Goal: Task Accomplishment & Management: Use online tool/utility

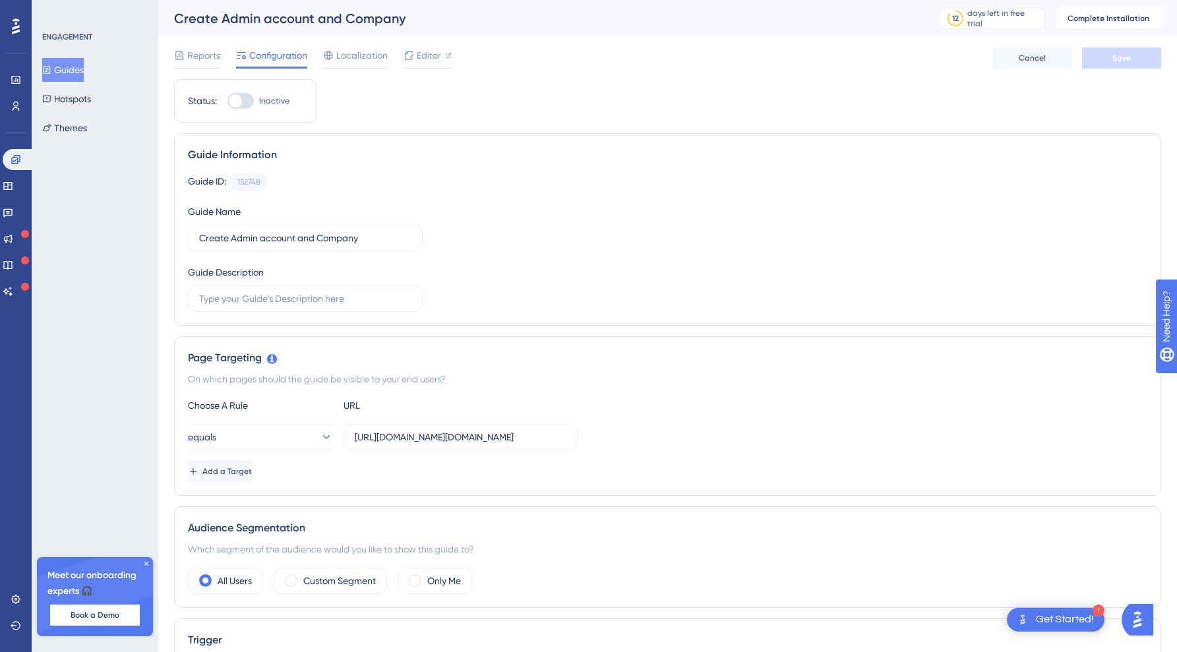
click at [249, 100] on div at bounding box center [240, 101] width 26 height 16
click at [227, 101] on input "Inactive" at bounding box center [227, 101] width 1 height 1
checkbox input "false"
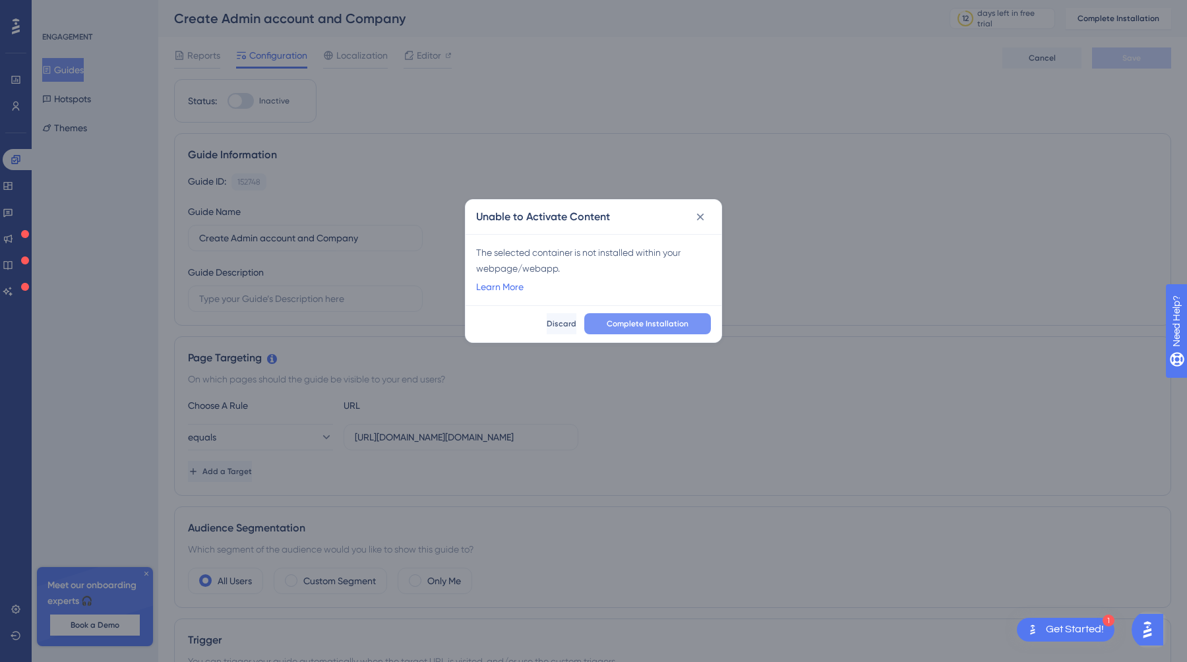
click at [664, 321] on span "Complete Installation" at bounding box center [647, 323] width 82 height 11
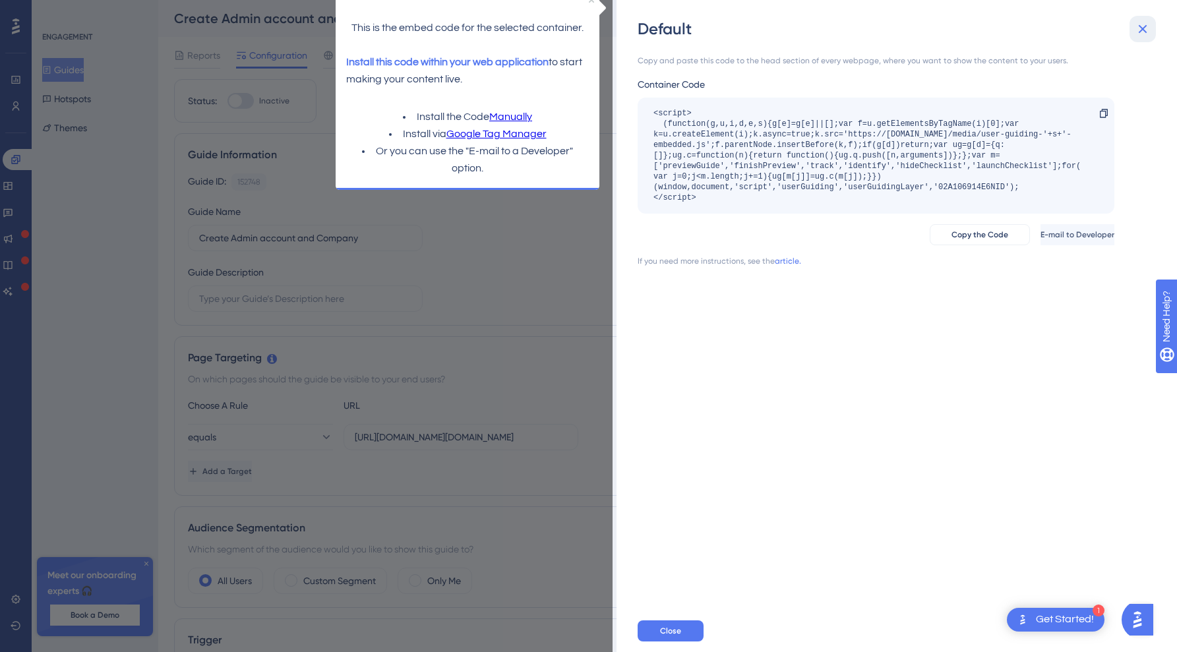
click at [1140, 31] on icon at bounding box center [1142, 29] width 9 height 9
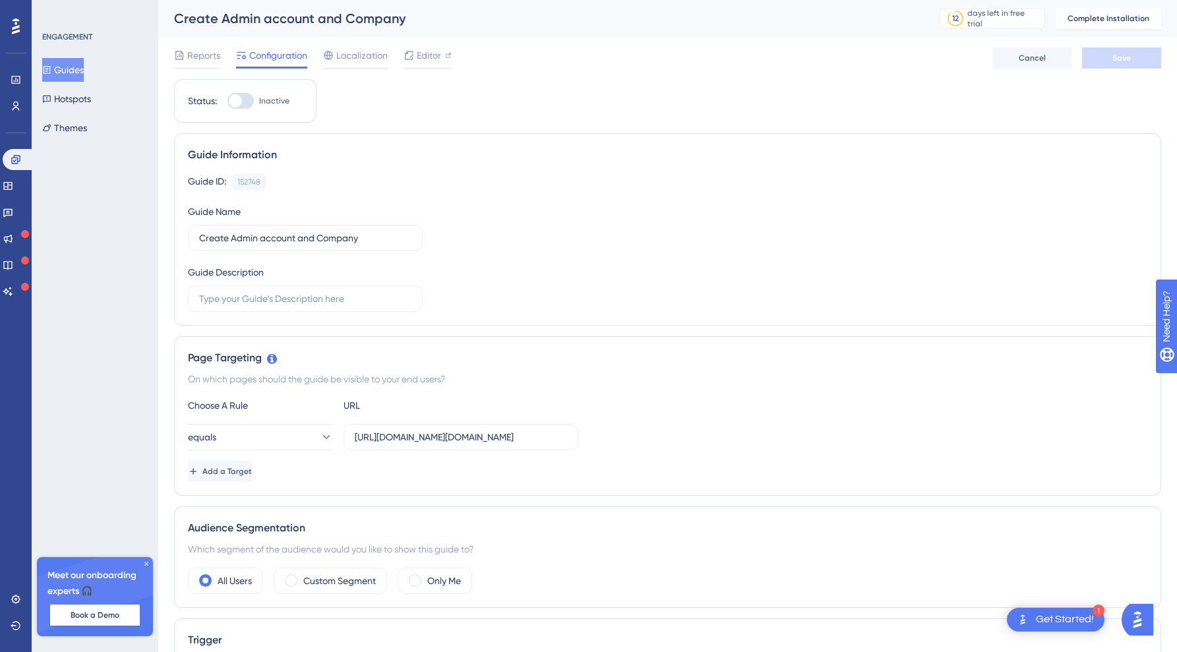
click at [80, 70] on button "Guides" at bounding box center [63, 70] width 42 height 24
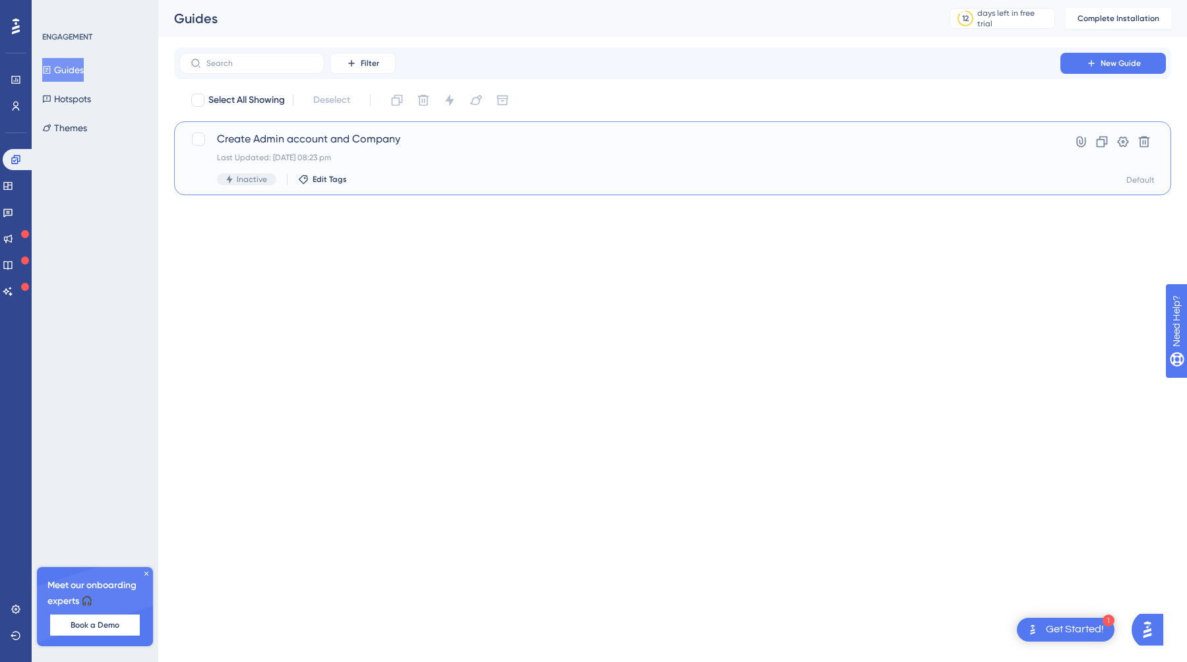
click at [260, 136] on span "Create Admin account and Company" at bounding box center [620, 139] width 806 height 16
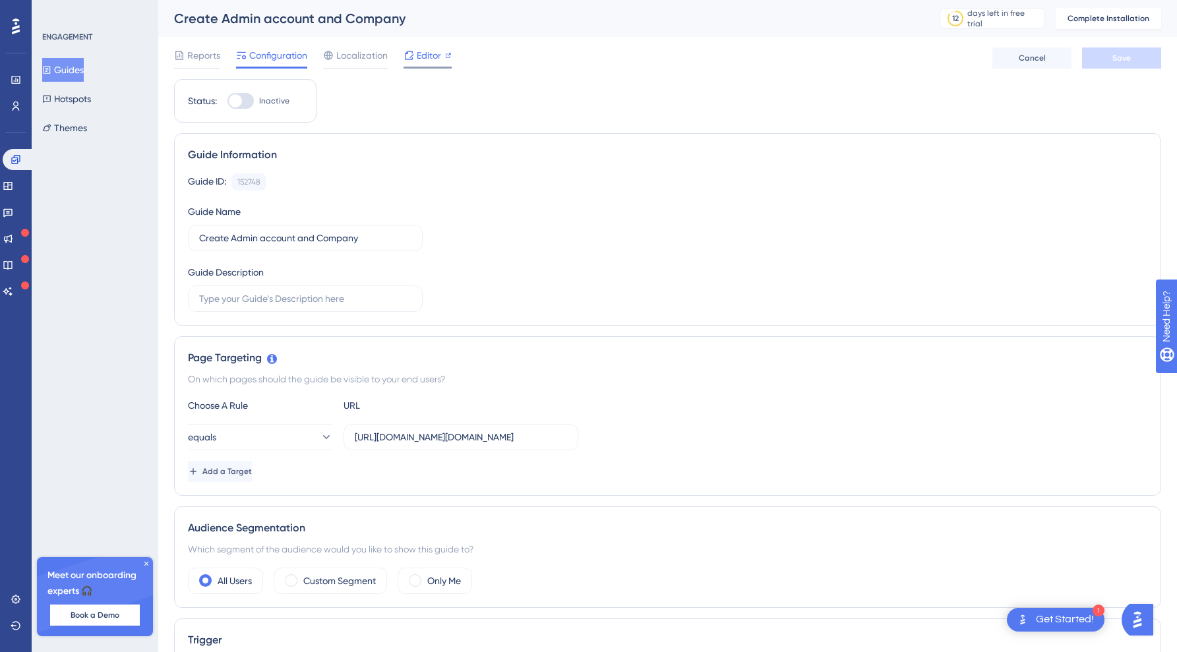
click at [429, 50] on span "Editor" at bounding box center [429, 55] width 24 height 16
click at [423, 57] on span "Editor" at bounding box center [429, 55] width 24 height 16
click at [427, 51] on span "Editor" at bounding box center [429, 55] width 24 height 16
click at [419, 53] on span "Editor" at bounding box center [429, 55] width 24 height 16
